Goal: Information Seeking & Learning: Find specific page/section

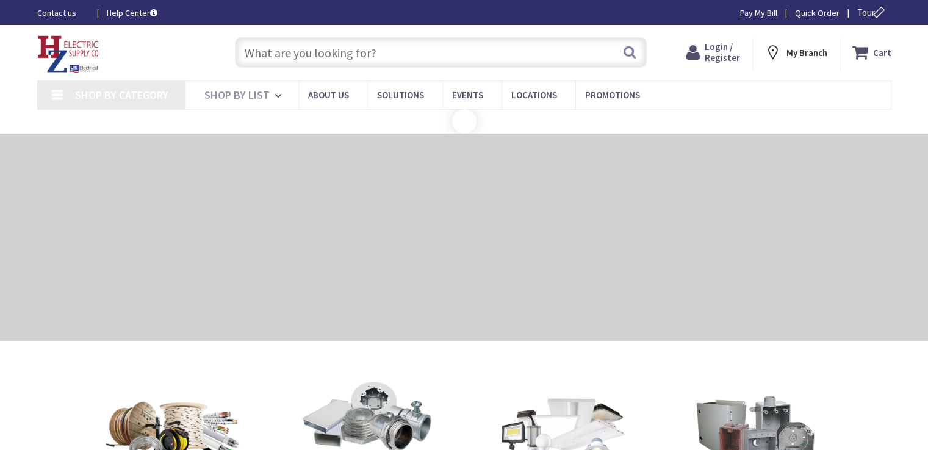
type input "[STREET_ADDRESS]"
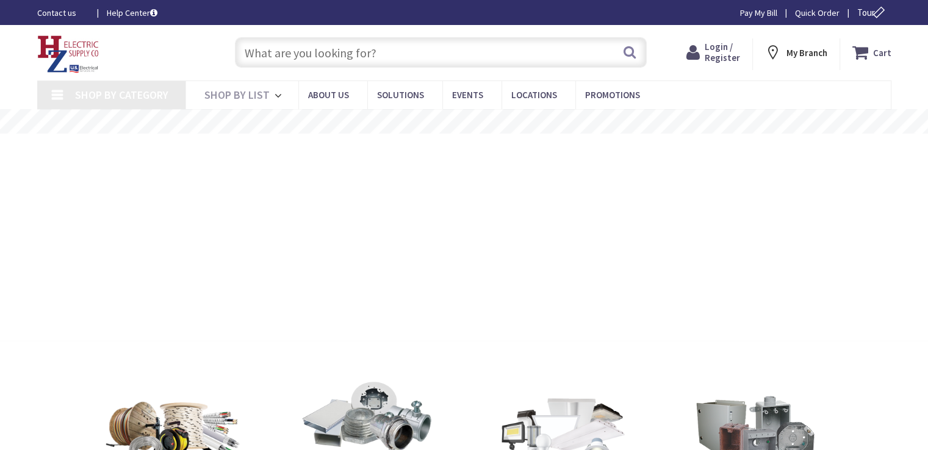
click at [353, 49] on input "text" at bounding box center [441, 52] width 412 height 31
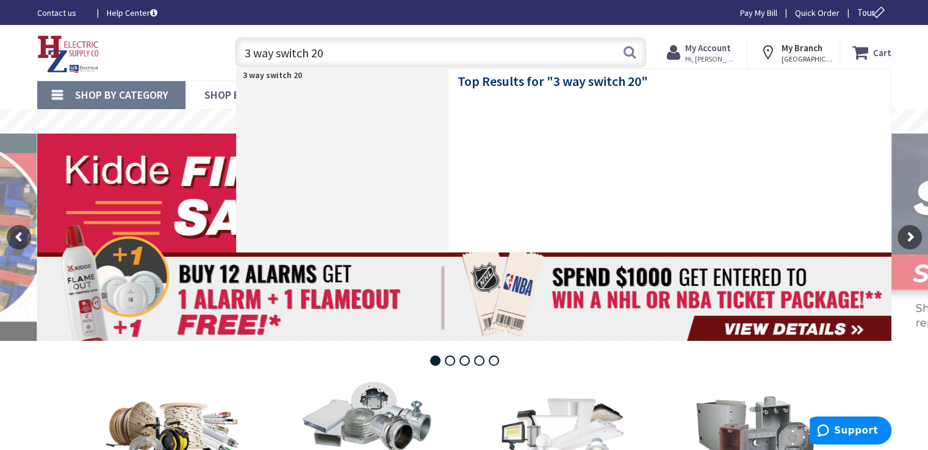
type input "3 way switch 20a"
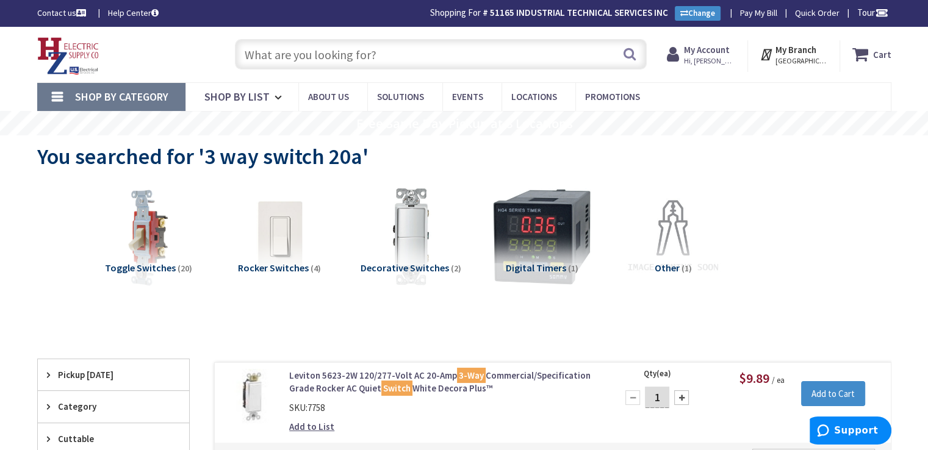
click at [372, 56] on input "text" at bounding box center [441, 54] width 412 height 31
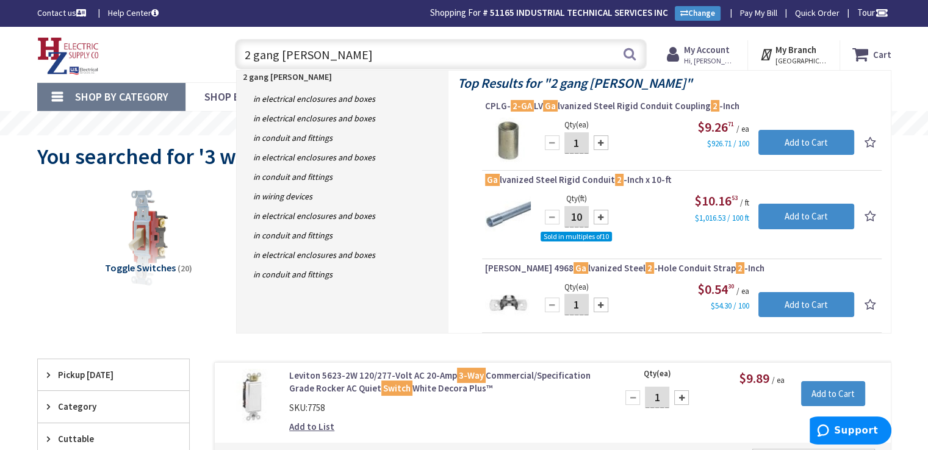
type input "2 gang bell box"
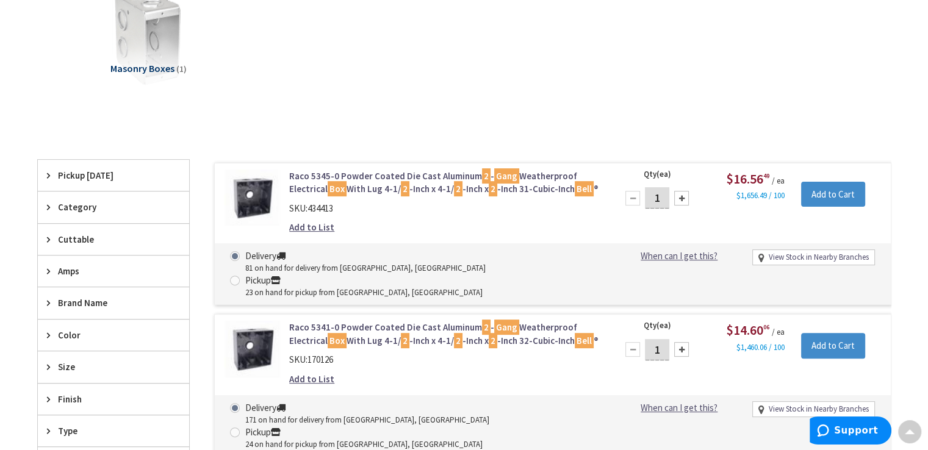
scroll to position [306, 0]
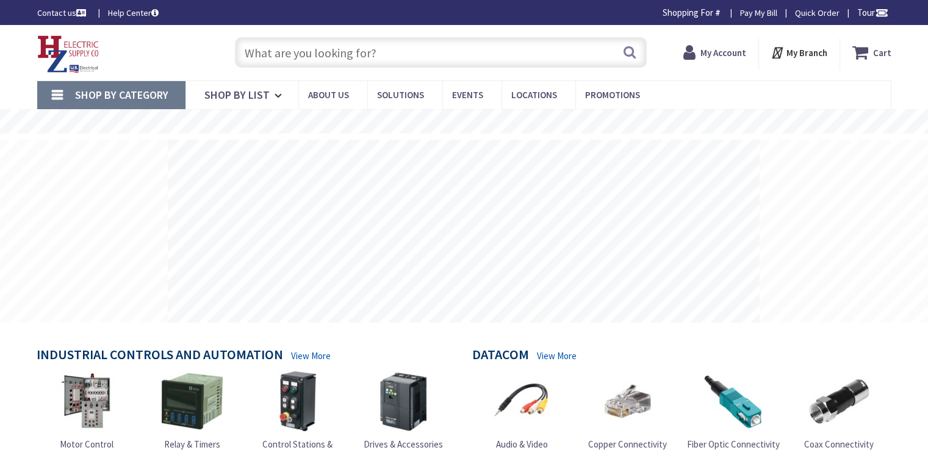
drag, startPoint x: 0, startPoint y: 0, endPoint x: 359, endPoint y: 48, distance: 362.0
click at [359, 48] on input "text" at bounding box center [441, 52] width 412 height 31
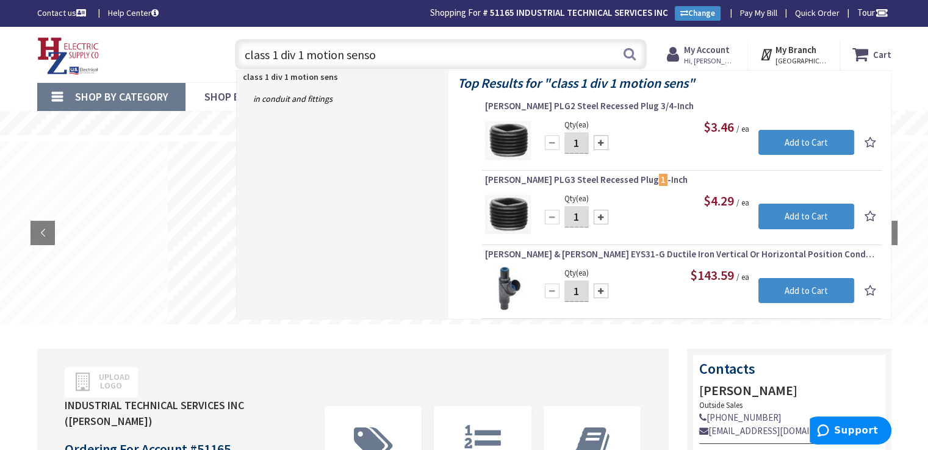
type input "class 1 div 1 motion sensor"
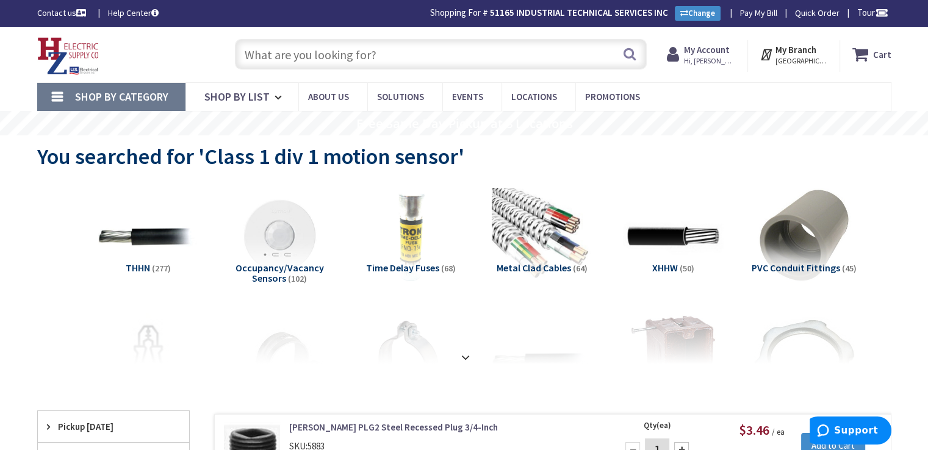
click at [266, 236] on img at bounding box center [279, 237] width 110 height 110
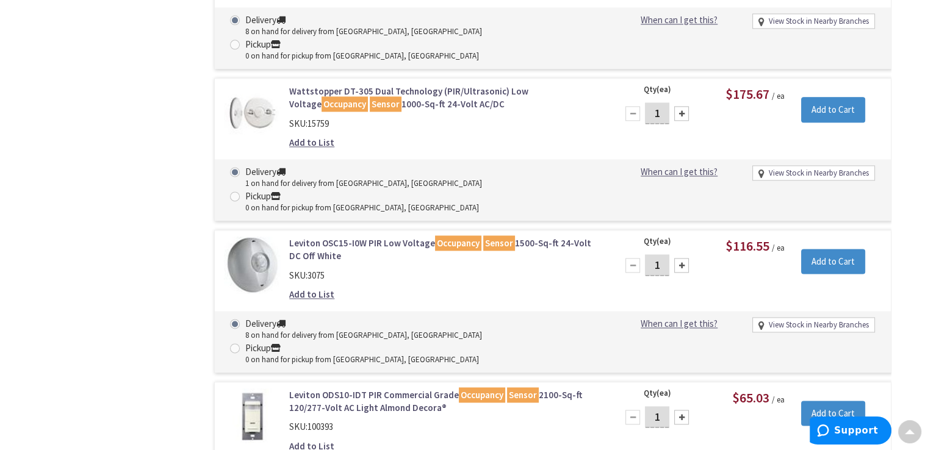
scroll to position [1623, 0]
